Goal: Transaction & Acquisition: Book appointment/travel/reservation

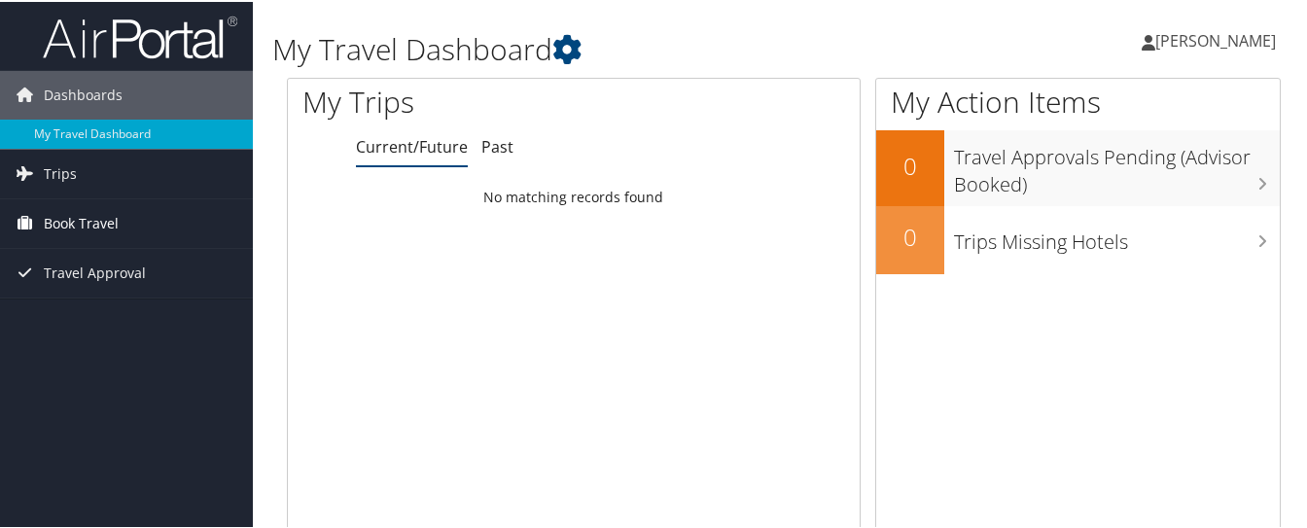
click at [89, 218] on span "Book Travel" at bounding box center [81, 221] width 75 height 49
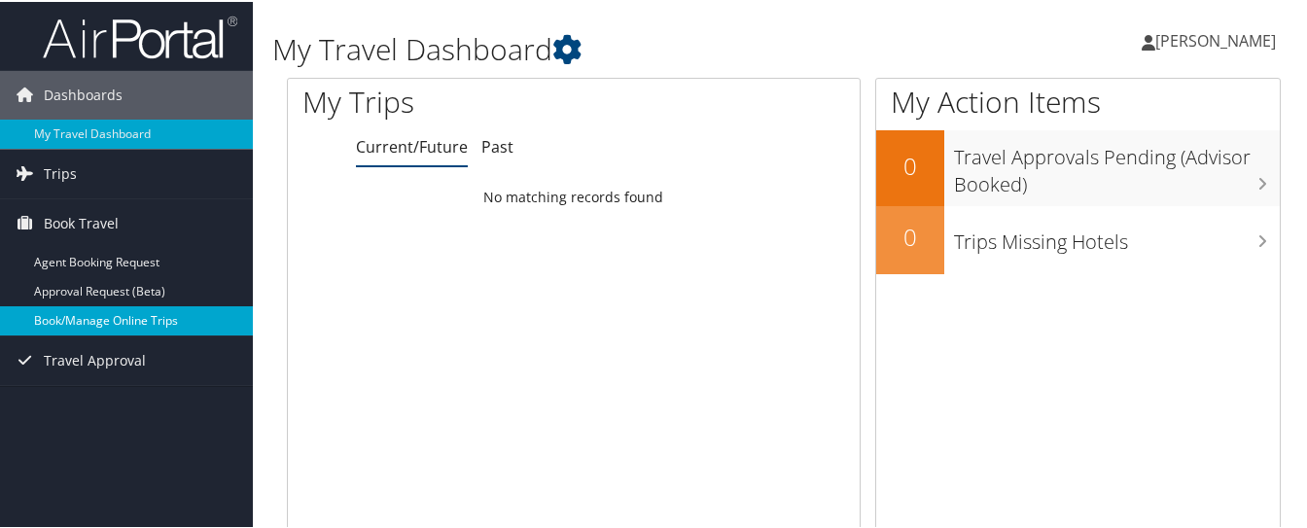
click at [90, 313] on link "Book/Manage Online Trips" at bounding box center [126, 318] width 253 height 29
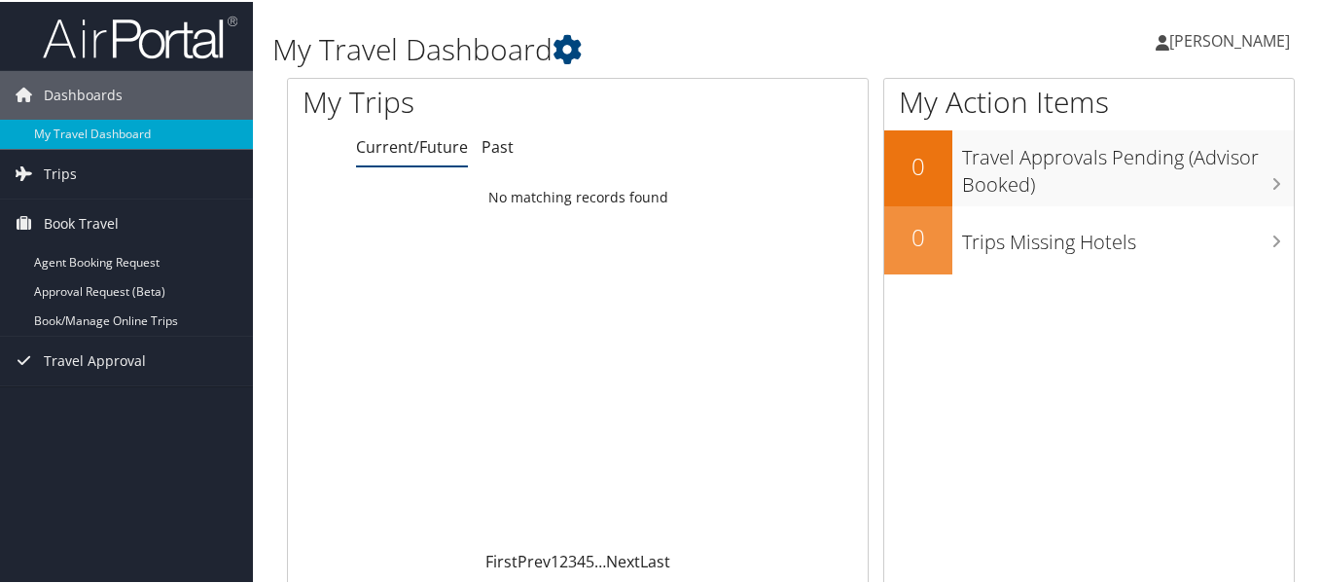
click at [1236, 32] on span "[PERSON_NAME]" at bounding box center [1229, 38] width 121 height 21
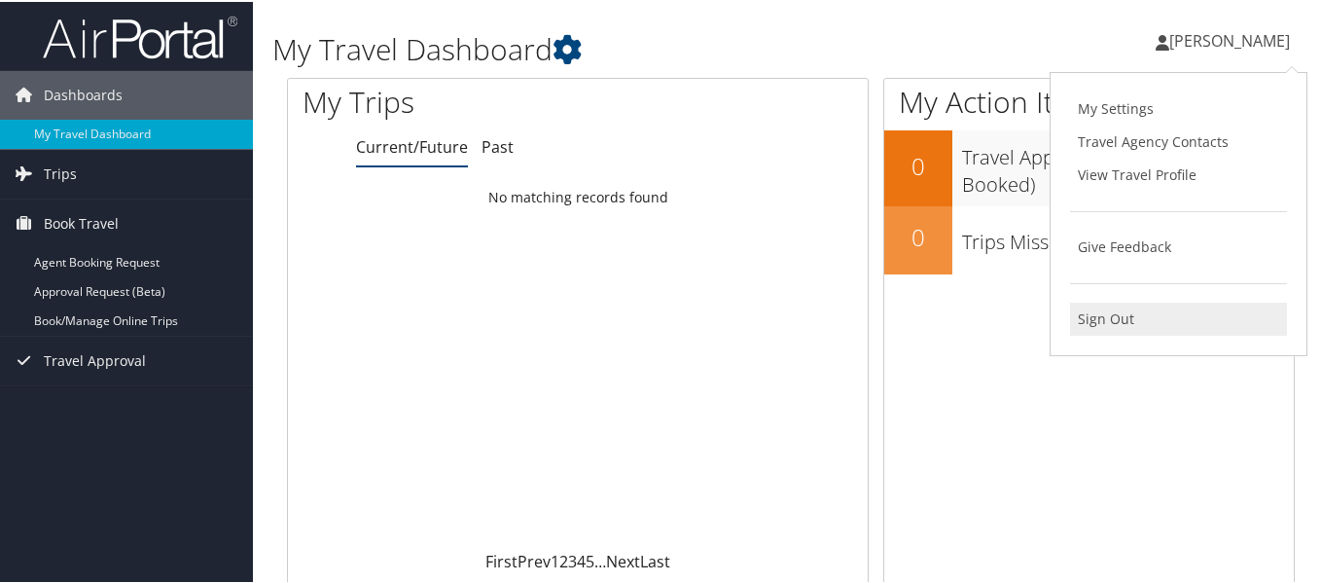
click at [1093, 324] on link "Sign Out" at bounding box center [1178, 317] width 217 height 33
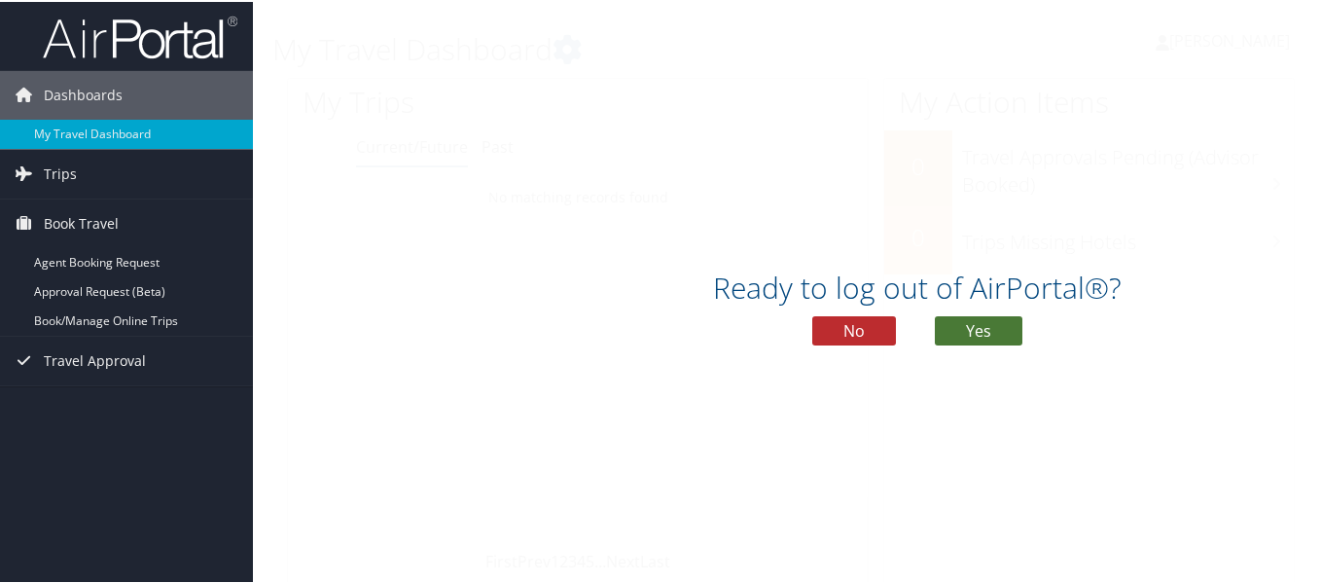
click at [976, 328] on button "Yes" at bounding box center [979, 328] width 88 height 29
